Goal: Book appointment/travel/reservation

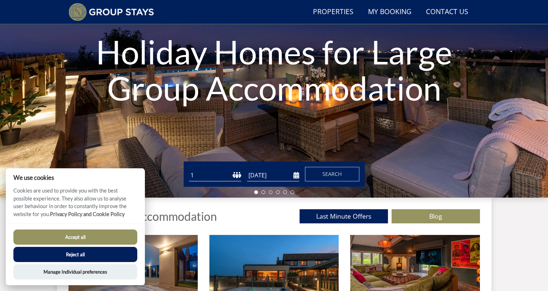
scroll to position [101, 0]
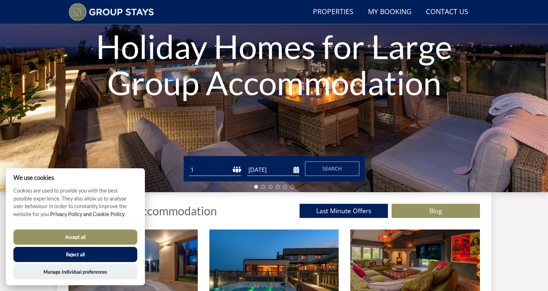
click at [99, 234] on button "Accept all" at bounding box center [75, 237] width 124 height 15
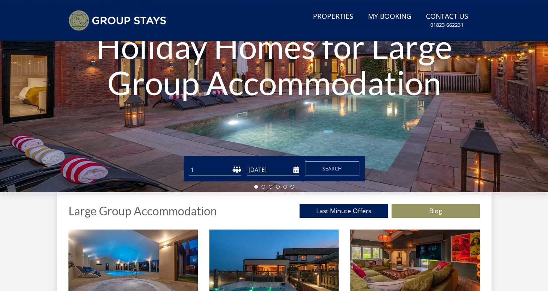
click at [224, 172] on select "1 2 3 4 5 6 7 8 9 10 11 12 13 14 15 16 17 18 19 20 21 22 23 24 25 26 27 28 29 3…" at bounding box center [215, 170] width 52 height 12
select select "10"
click at [189, 164] on select "1 2 3 4 5 6 7 8 9 10 11 12 13 14 15 16 17 18 19 20 21 22 23 24 25 26 27 28 29 3…" at bounding box center [215, 170] width 52 height 12
click at [294, 170] on input "[DATE]" at bounding box center [273, 170] width 52 height 12
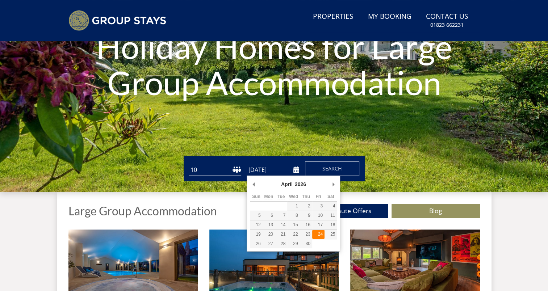
type input "24/04/2026"
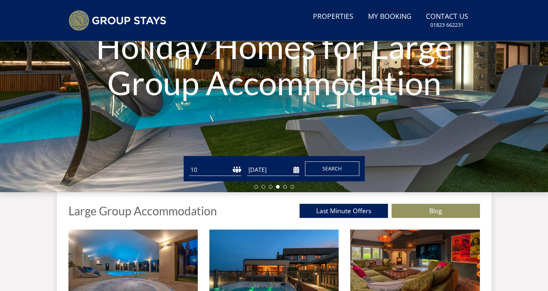
click at [330, 169] on span "Search" at bounding box center [332, 168] width 20 height 7
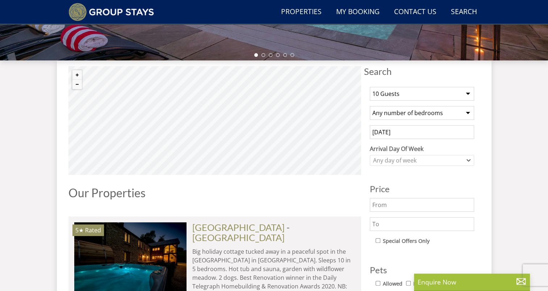
scroll to position [270, 0]
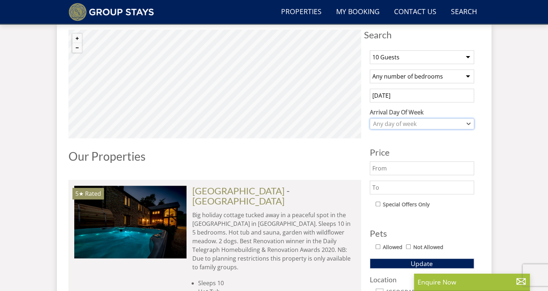
click at [427, 123] on div "Any day of week" at bounding box center [418, 124] width 94 height 8
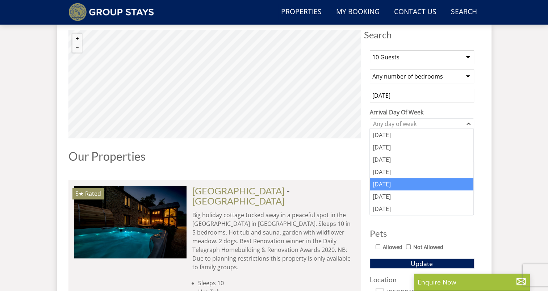
click at [385, 186] on div "Friday" at bounding box center [422, 184] width 104 height 12
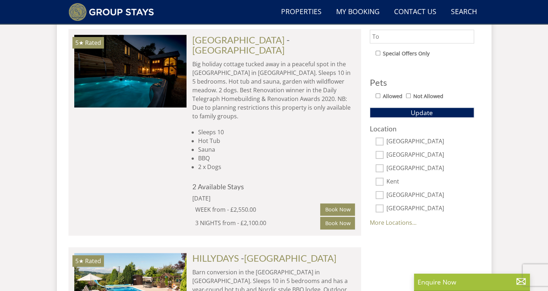
scroll to position [0, 0]
